Goal: Information Seeking & Learning: Learn about a topic

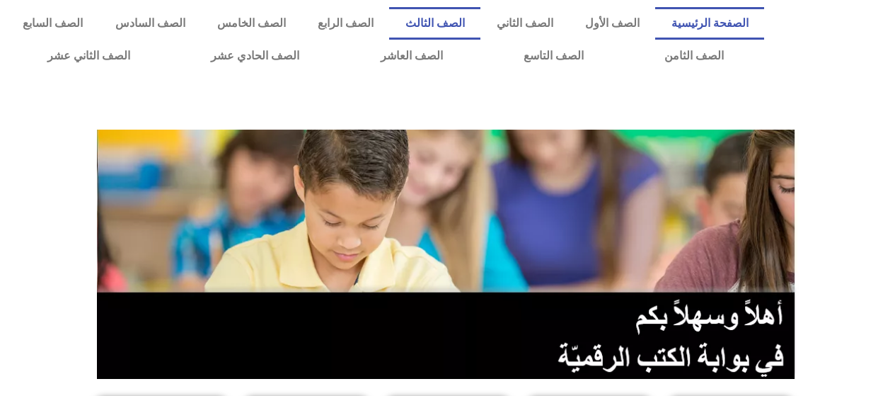
click at [471, 22] on link "الصف الثالث" at bounding box center [434, 23] width 91 height 33
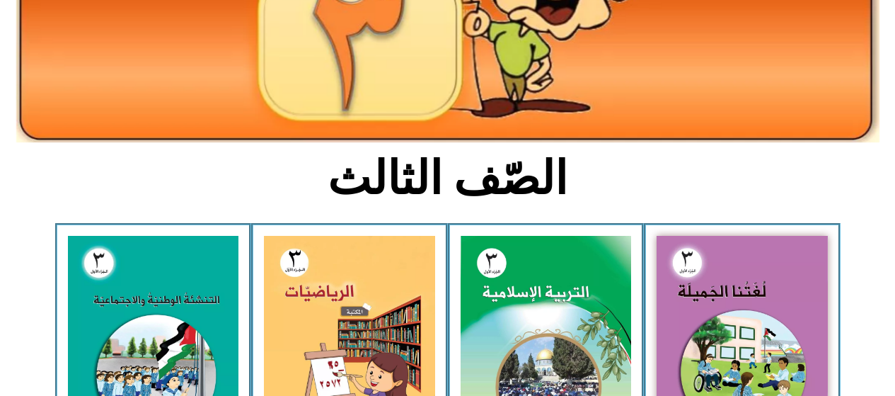
scroll to position [221, 0]
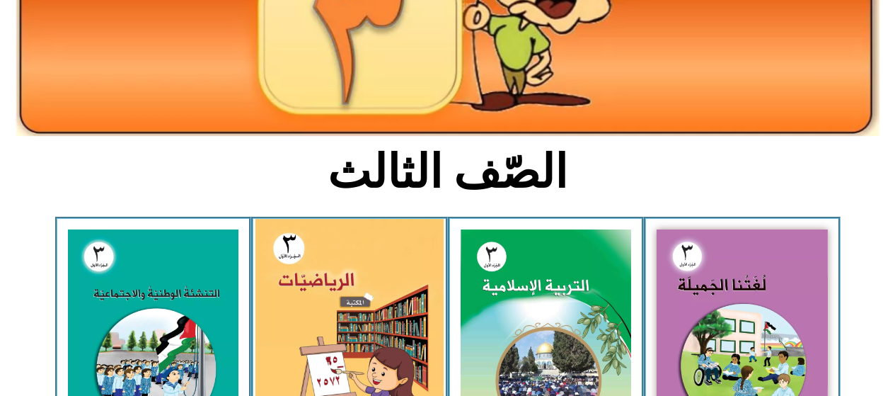
click at [405, 284] on img at bounding box center [349, 335] width 188 height 232
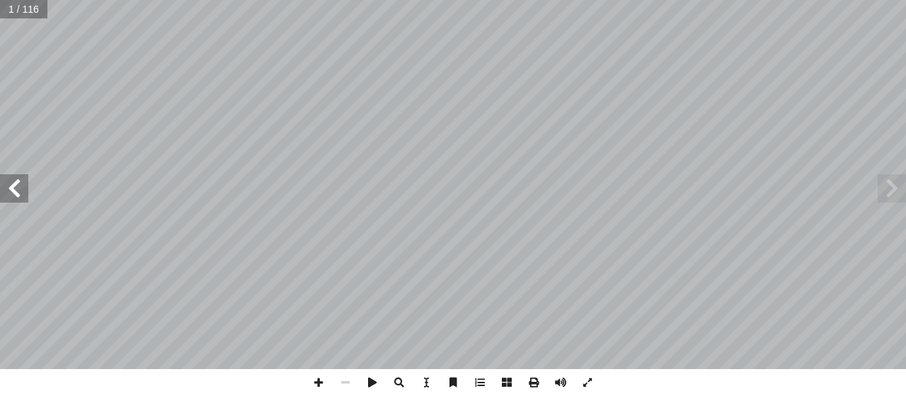
click at [23, 190] on span at bounding box center [14, 188] width 28 height 28
click at [26, 193] on span at bounding box center [14, 188] width 28 height 28
click at [14, 190] on span at bounding box center [14, 188] width 28 height 28
click at [16, 189] on span at bounding box center [14, 188] width 28 height 28
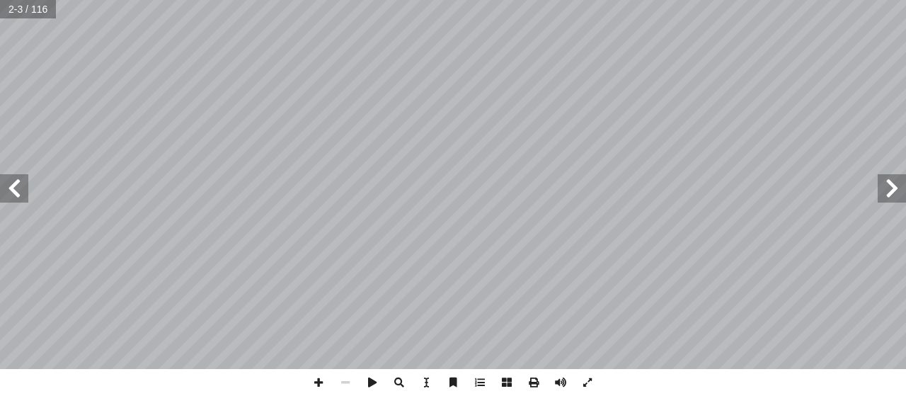
click at [13, 191] on span at bounding box center [14, 188] width 28 height 28
click at [10, 185] on span at bounding box center [14, 188] width 28 height 28
click at [53, 381] on div "١٠ ني � الث ُ س ْ ر ّ الد ١ ة َّ ي ِ ل ِ نز َ الم ُ ة َ القيم لكل فرد الحق في ا…" at bounding box center [453, 198] width 906 height 396
click at [5, 190] on span at bounding box center [14, 188] width 28 height 28
click at [8, 190] on span at bounding box center [14, 188] width 28 height 28
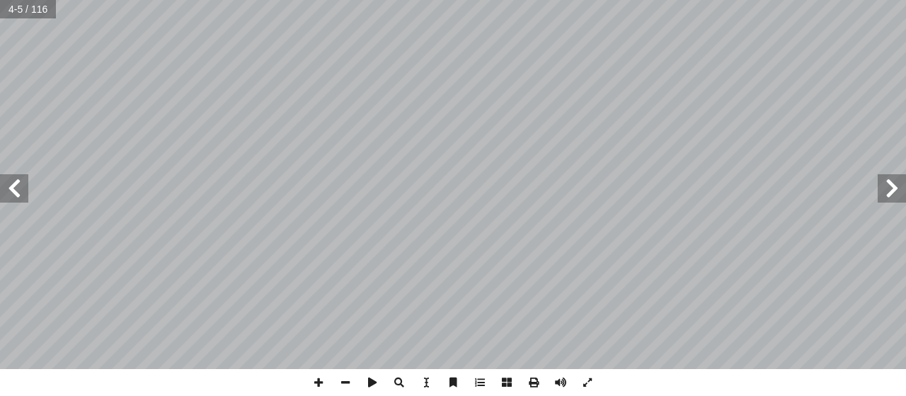
click at [9, 191] on span at bounding box center [14, 188] width 28 height 28
click at [8, 192] on span at bounding box center [14, 188] width 28 height 28
click at [7, 190] on span at bounding box center [14, 188] width 28 height 28
click at [9, 191] on span at bounding box center [14, 188] width 28 height 28
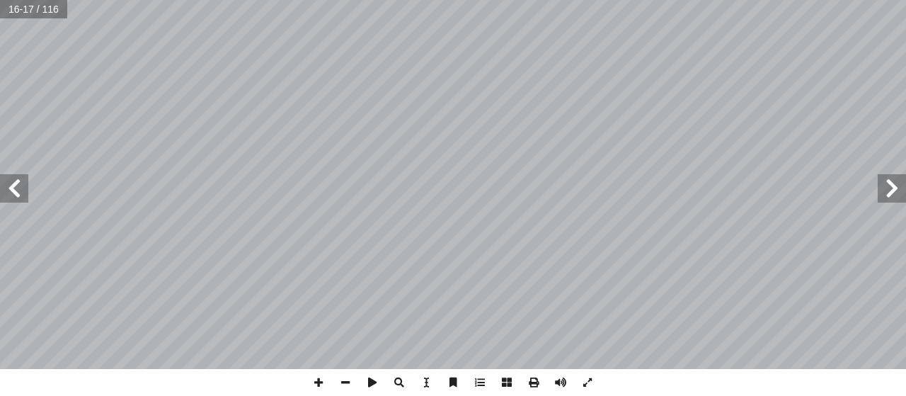
click at [897, 190] on span at bounding box center [892, 188] width 28 height 28
